Goal: Task Accomplishment & Management: Manage account settings

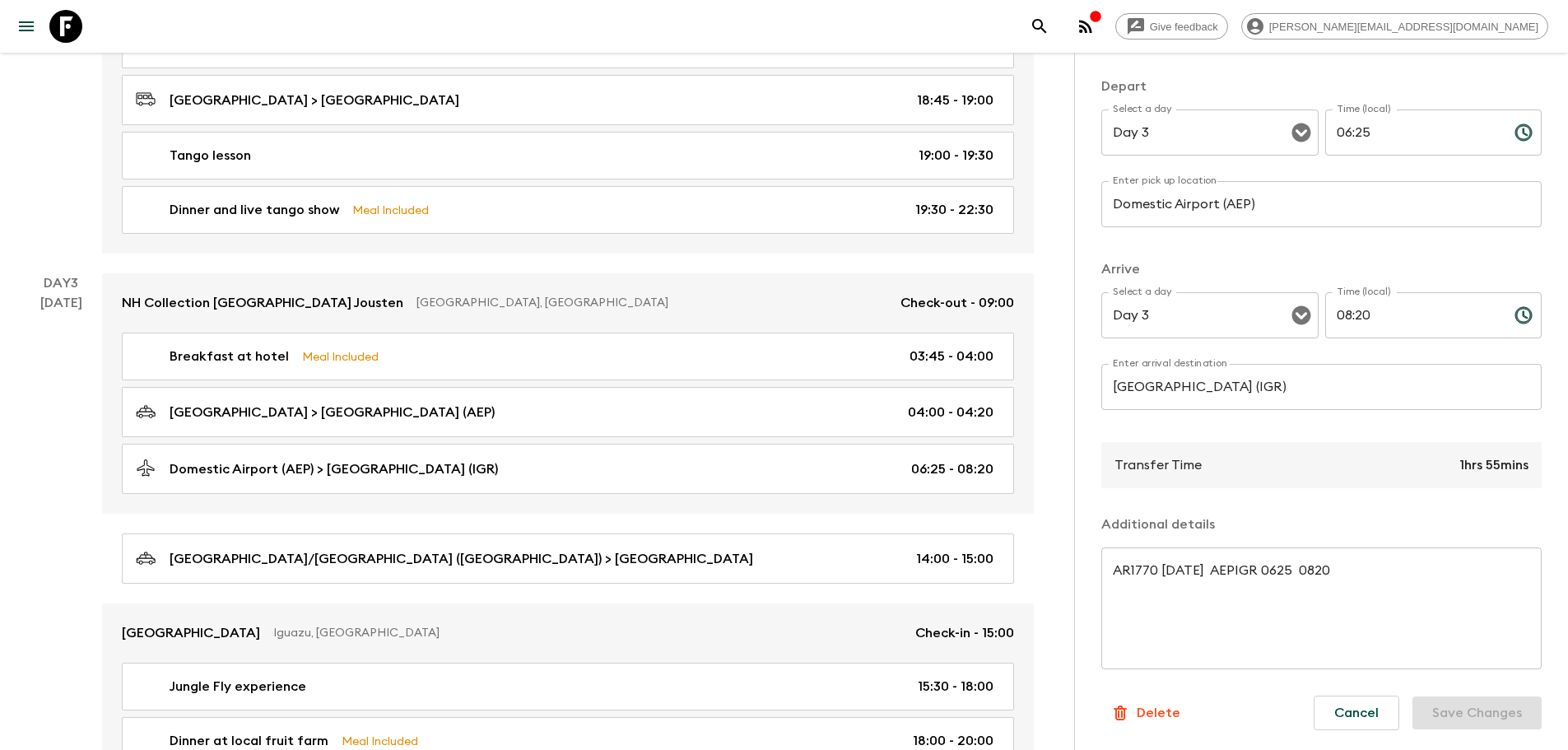
scroll to position [906, 0]
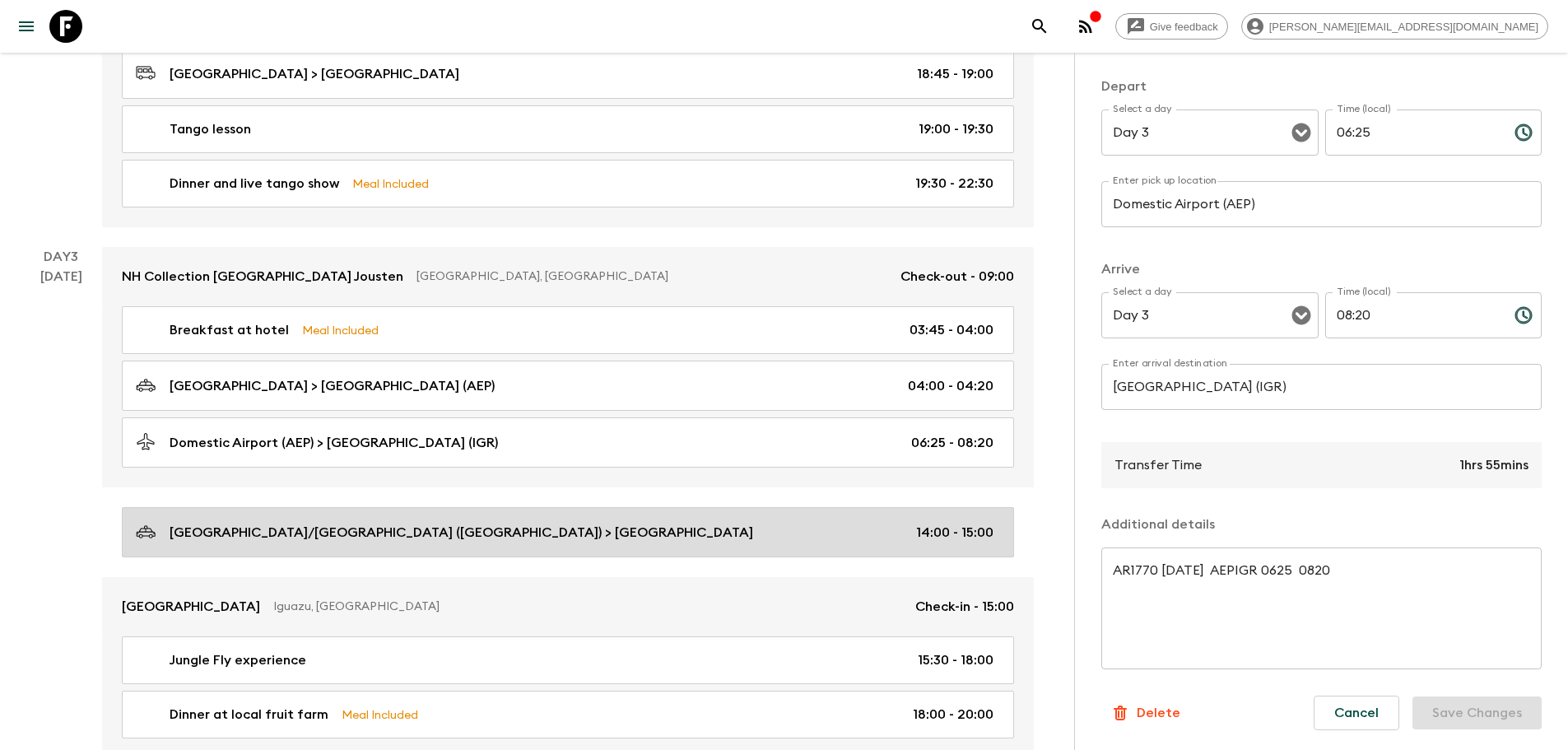
click at [832, 534] on div "Foz do Iguaçu/[GEOGRAPHIC_DATA] ([GEOGRAPHIC_DATA]) > [GEOGRAPHIC_DATA] 14:00 -…" at bounding box center [565, 532] width 858 height 22
type input "Foz do Iguaçu/[GEOGRAPHIC_DATA] ([GEOGRAPHIC_DATA])"
type input "[GEOGRAPHIC_DATA]"
type input "14:00"
type input "15:00"
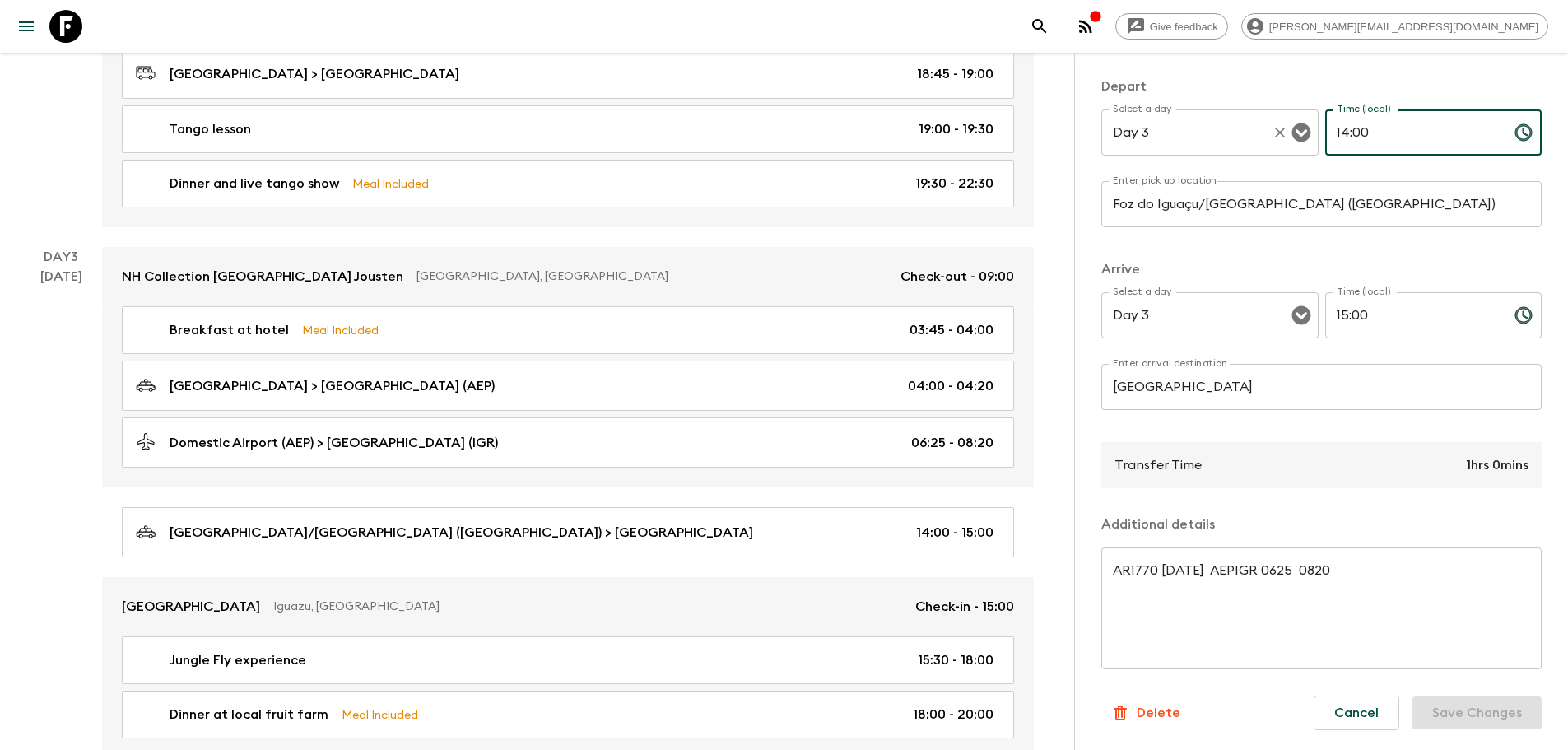
drag, startPoint x: 1383, startPoint y: 129, endPoint x: 1275, endPoint y: 124, distance: 108.1
click at [1275, 124] on div "Select a day Day 3 Select a day ​ Time (local) 14:00 Time (local) ​" at bounding box center [1321, 142] width 440 height 65
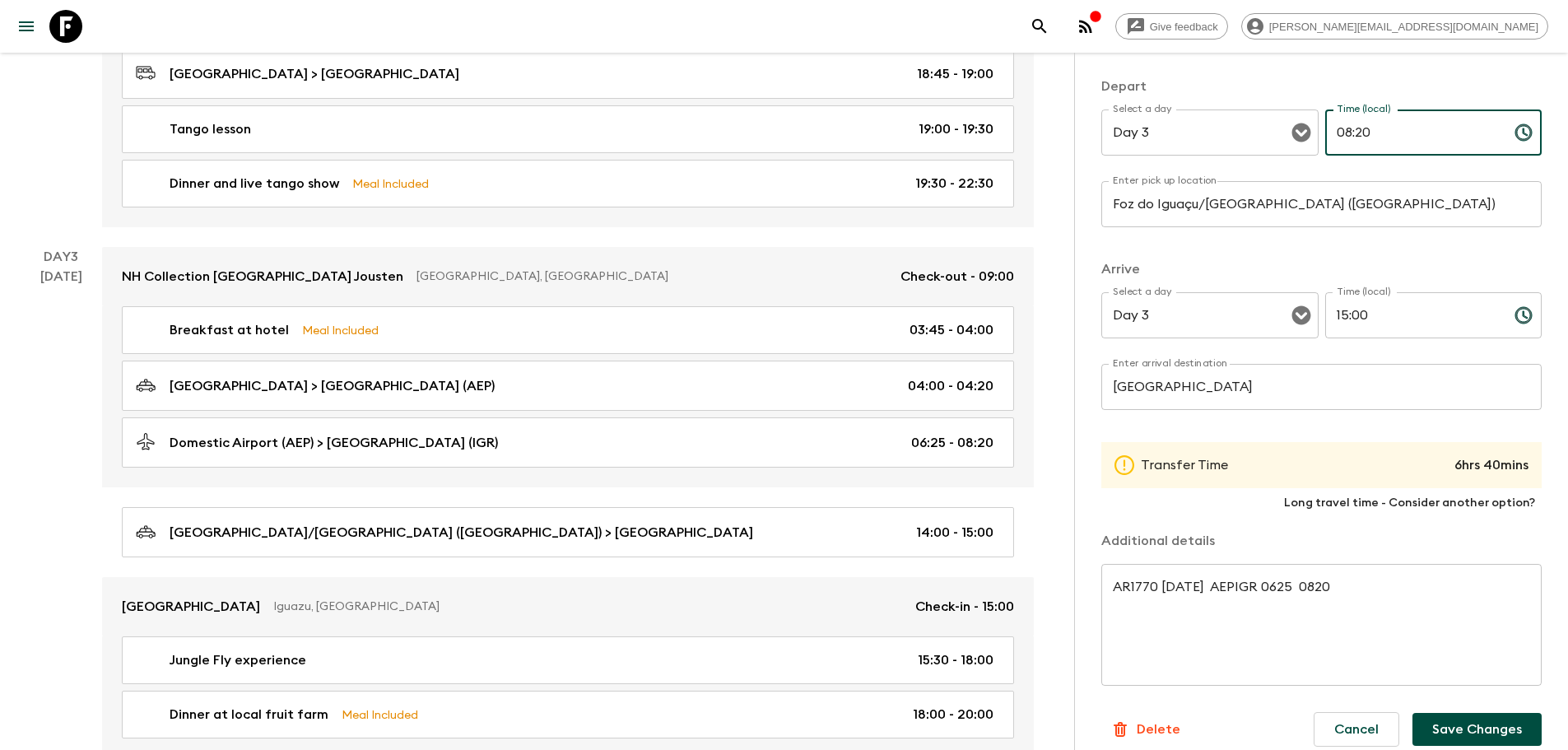
type input "08:20"
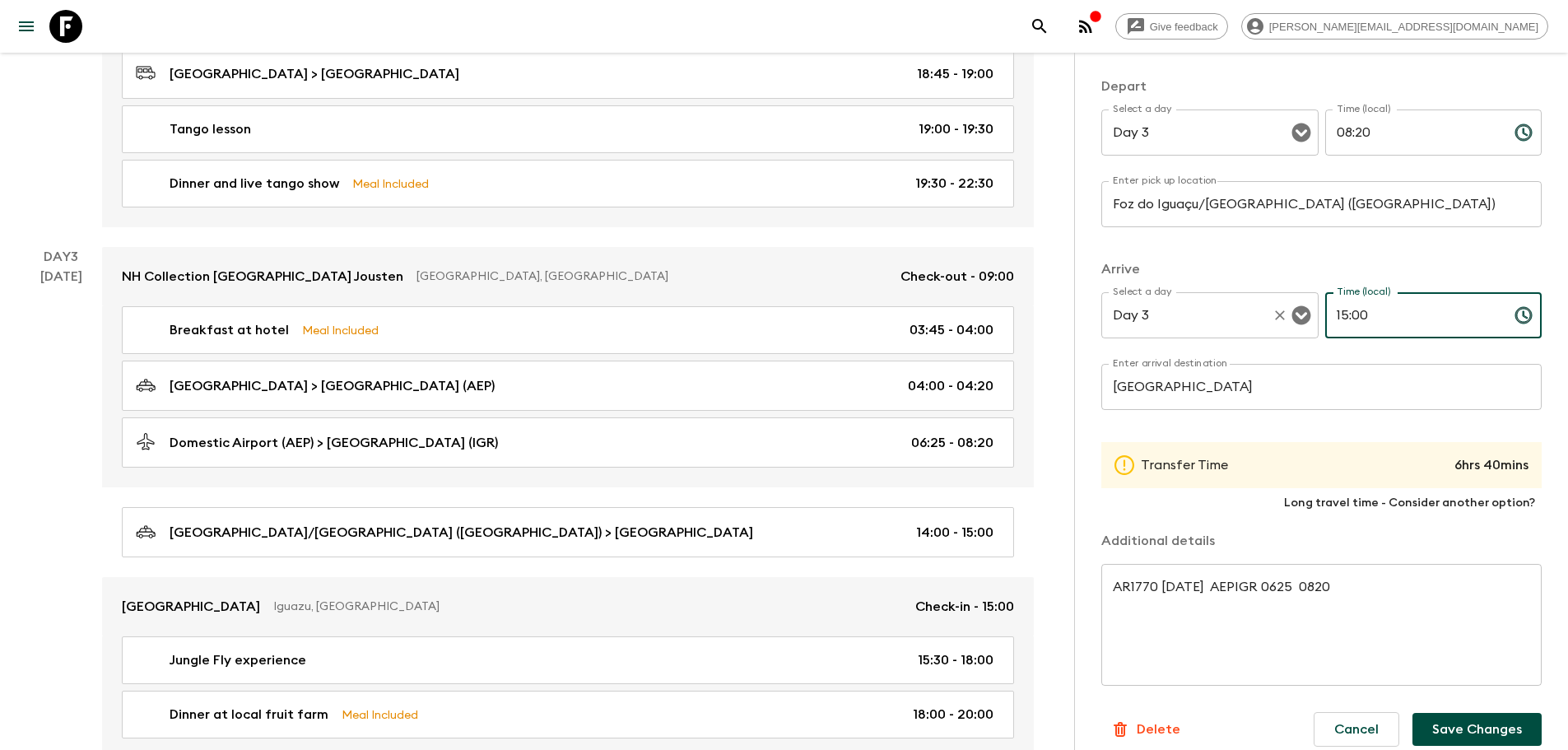
drag, startPoint x: 1348, startPoint y: 319, endPoint x: 1248, endPoint y: 327, distance: 100.3
click at [1248, 326] on div "Select a day Day 3 Select a day ​ Time (local) 15:00 Time (local) ​" at bounding box center [1321, 325] width 440 height 65
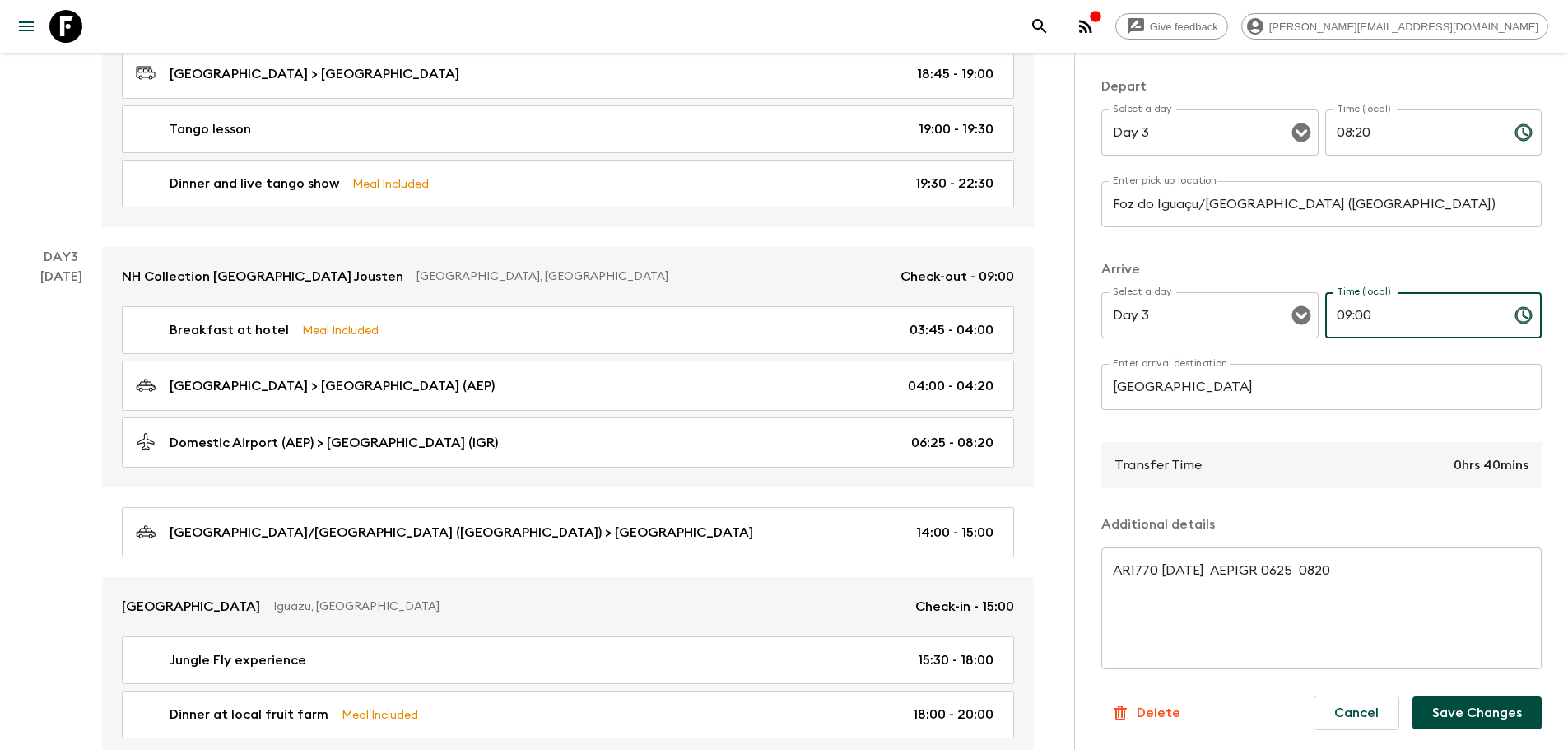
type input "09:00"
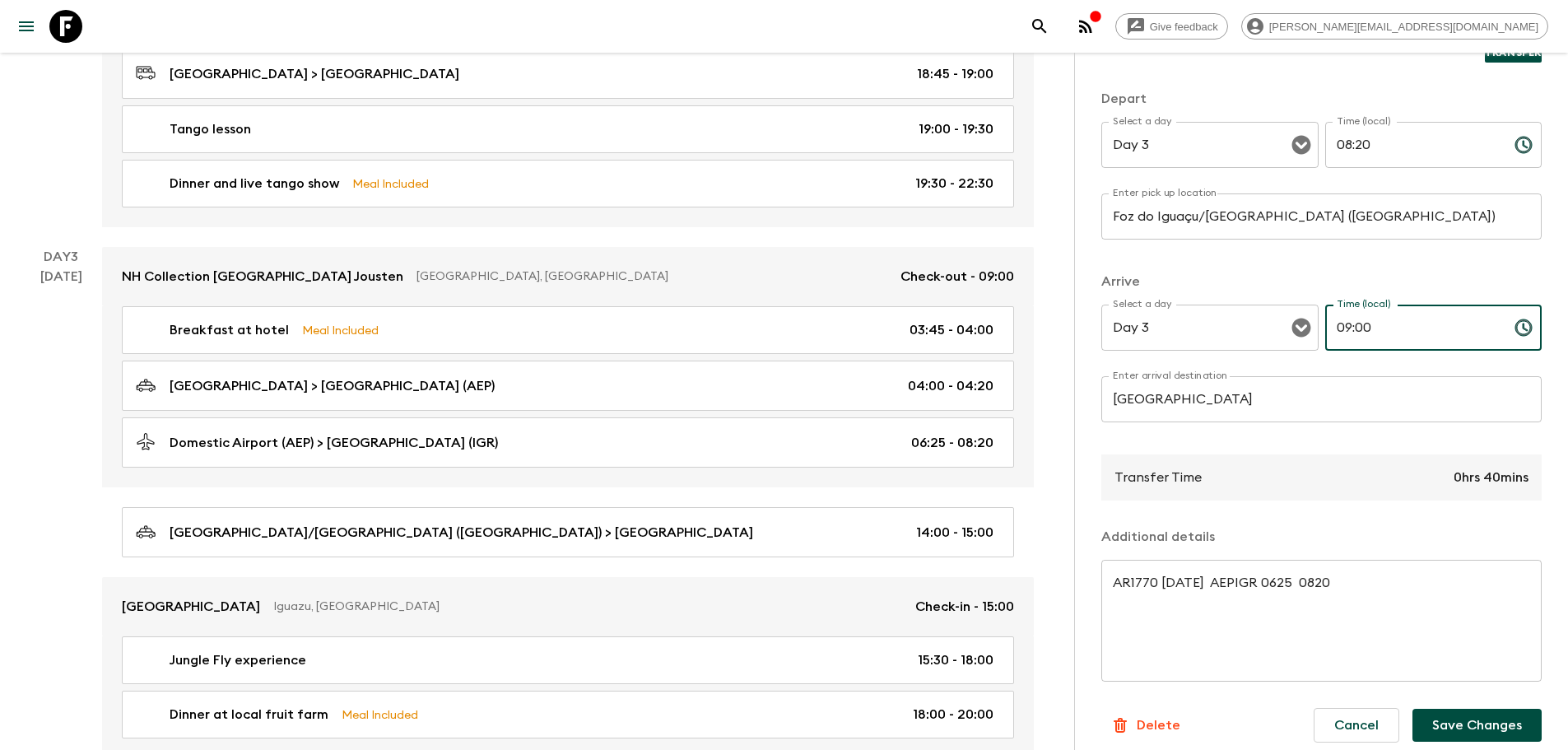
scroll to position [200, 0]
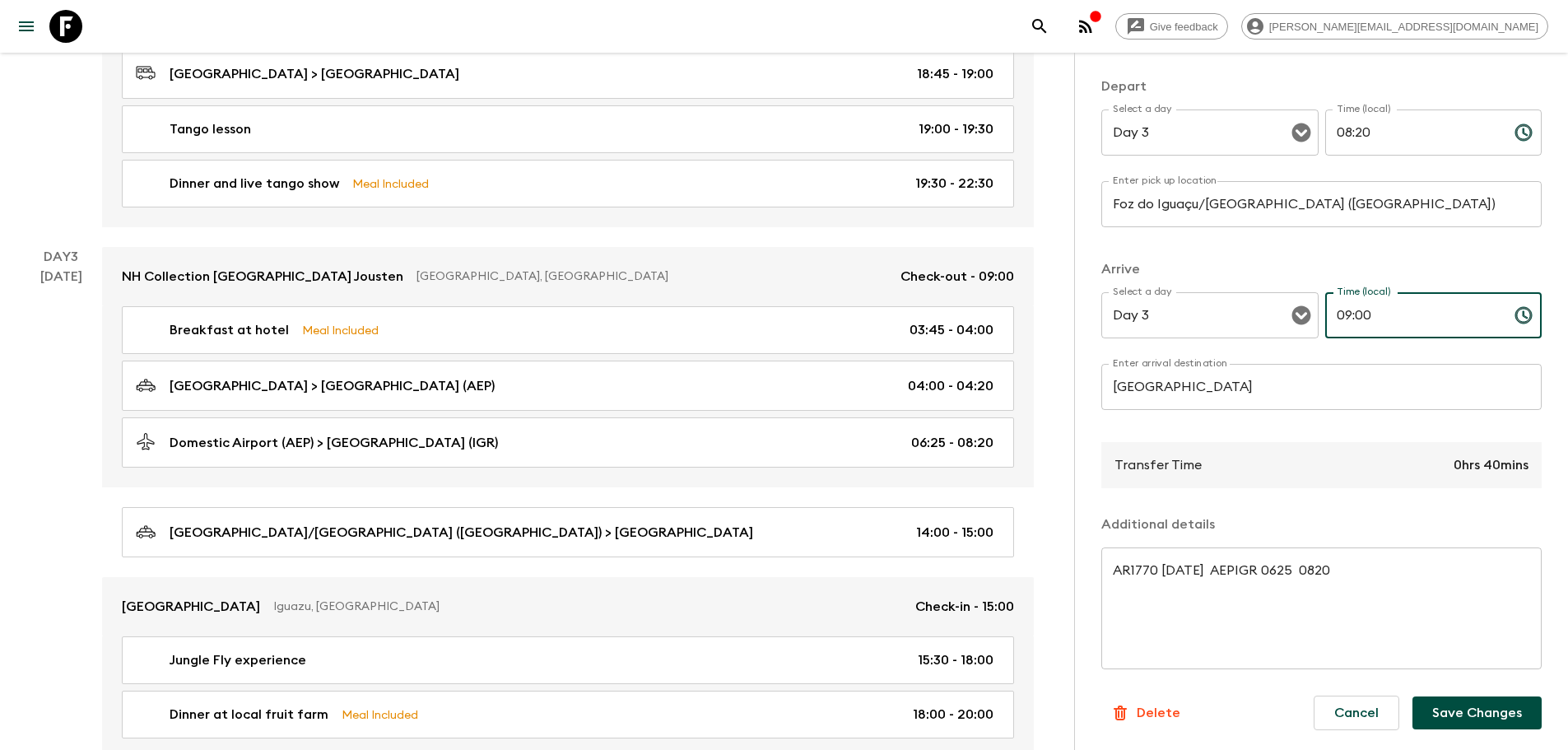
click at [1491, 704] on button "Save Changes" at bounding box center [1478, 713] width 129 height 33
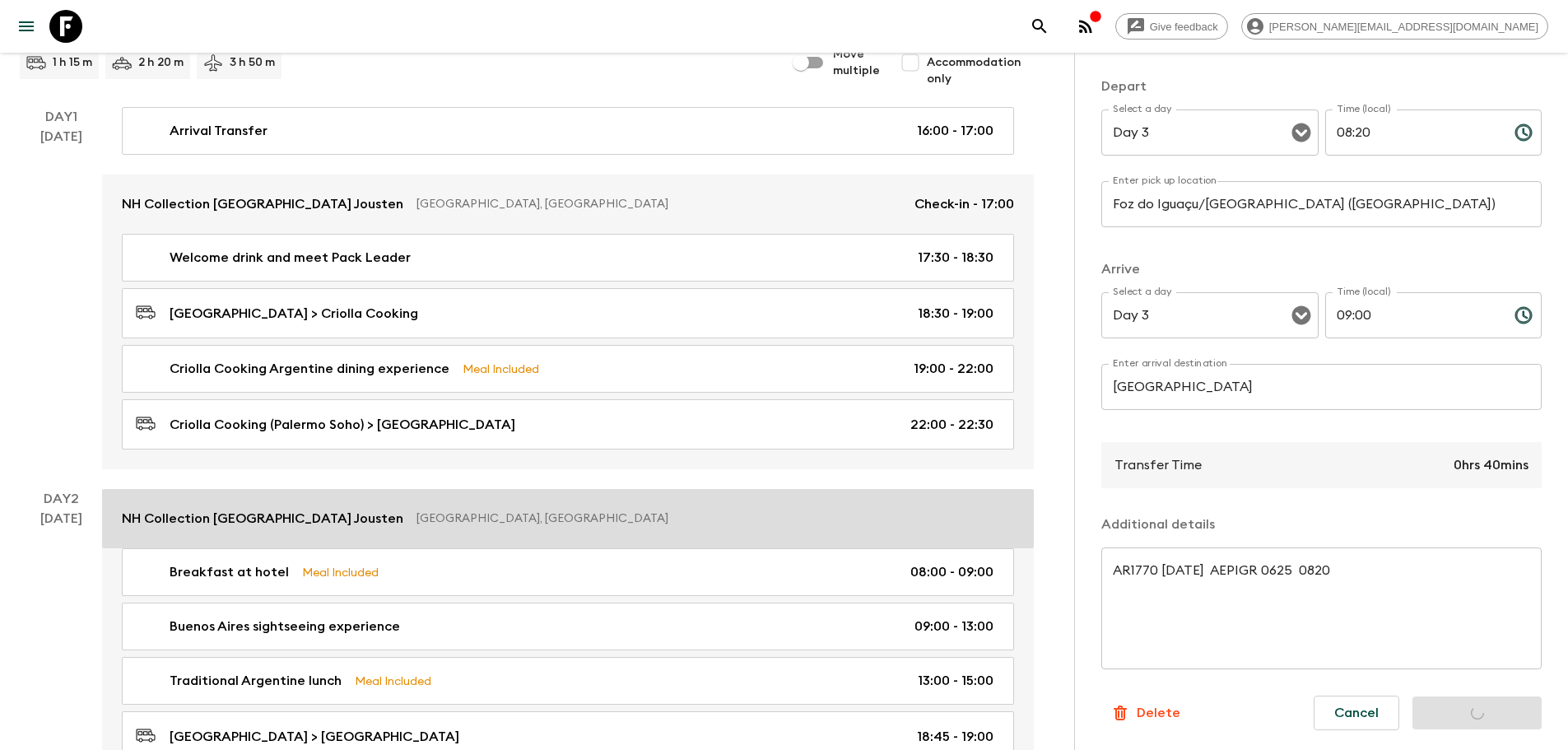
scroll to position [0, 0]
